Goal: Find specific page/section: Find specific page/section

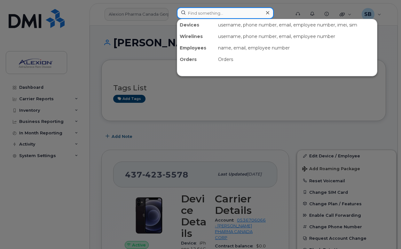
click at [197, 13] on input at bounding box center [225, 13] width 97 height 12
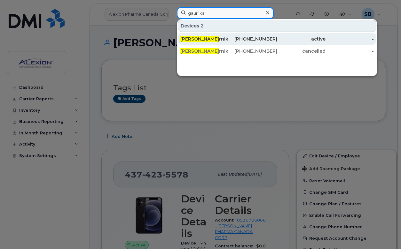
type input "gauri ka"
click at [212, 40] on div "[PERSON_NAME] rnik I Phone" at bounding box center [204, 39] width 48 height 6
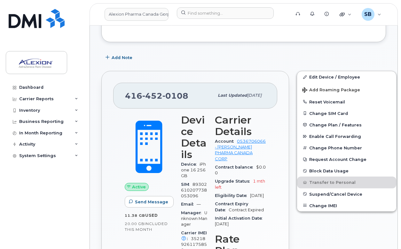
scroll to position [114, 0]
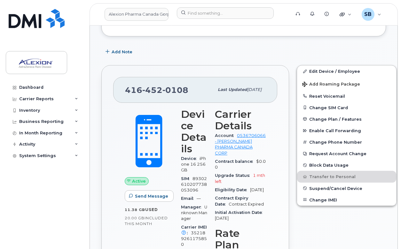
click at [106, 196] on div "[PHONE_NUMBER] Last updated [DATE] Active Send Message 11.38 GB  used 20.00 GB …" at bounding box center [195, 219] width 188 height 309
